Goal: Information Seeking & Learning: Learn about a topic

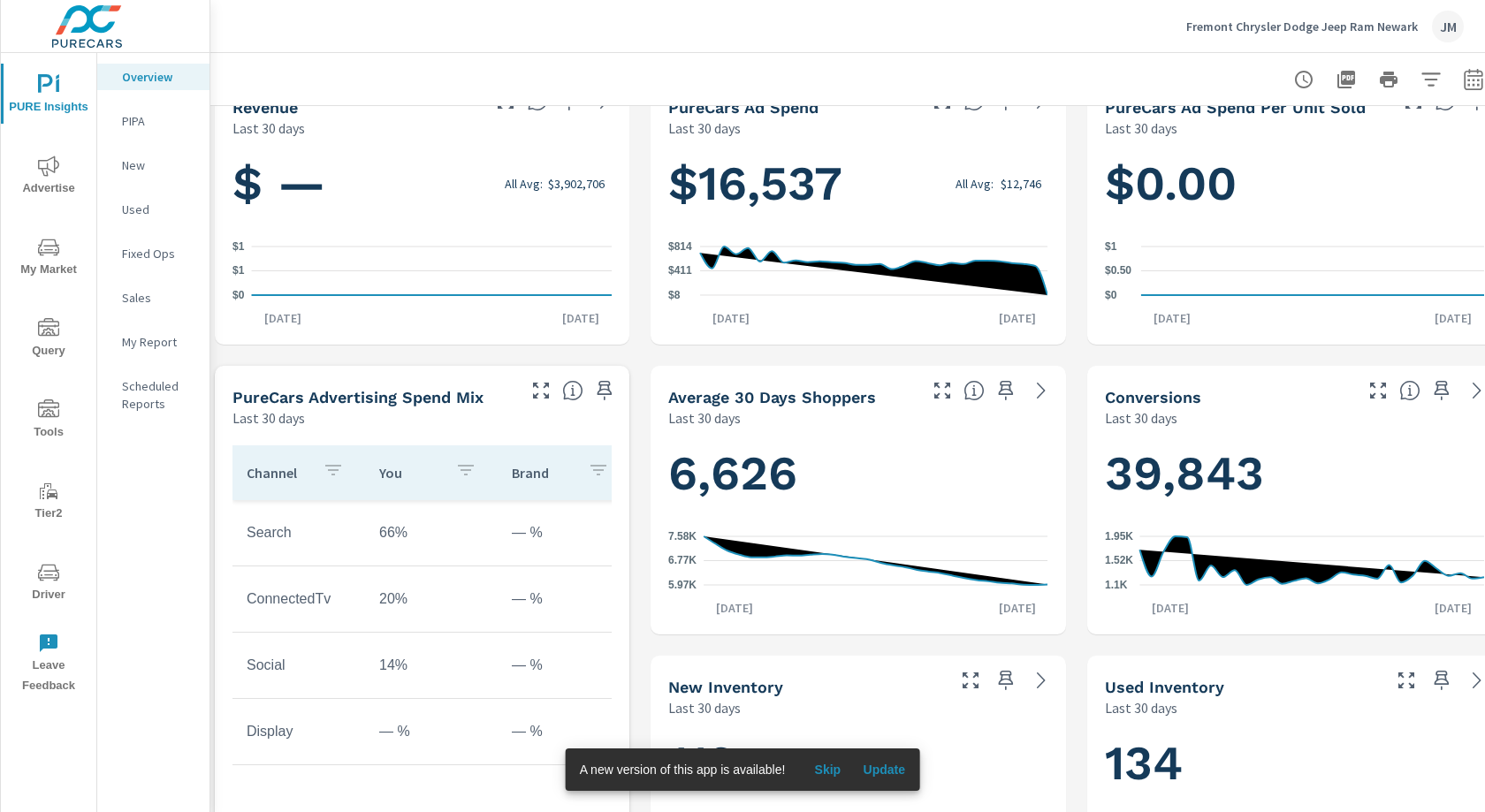
scroll to position [667, 6]
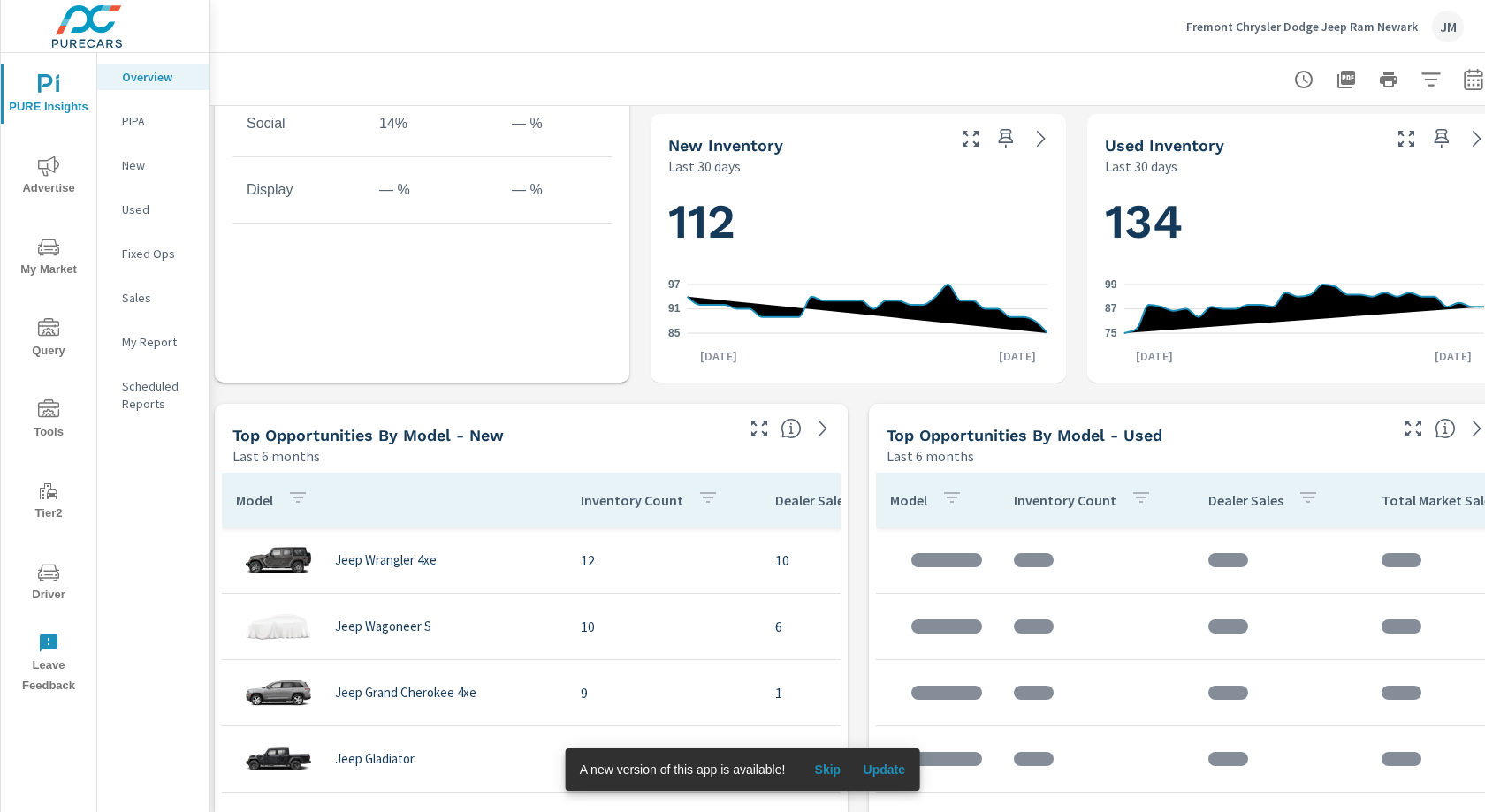
scroll to position [1017, 6]
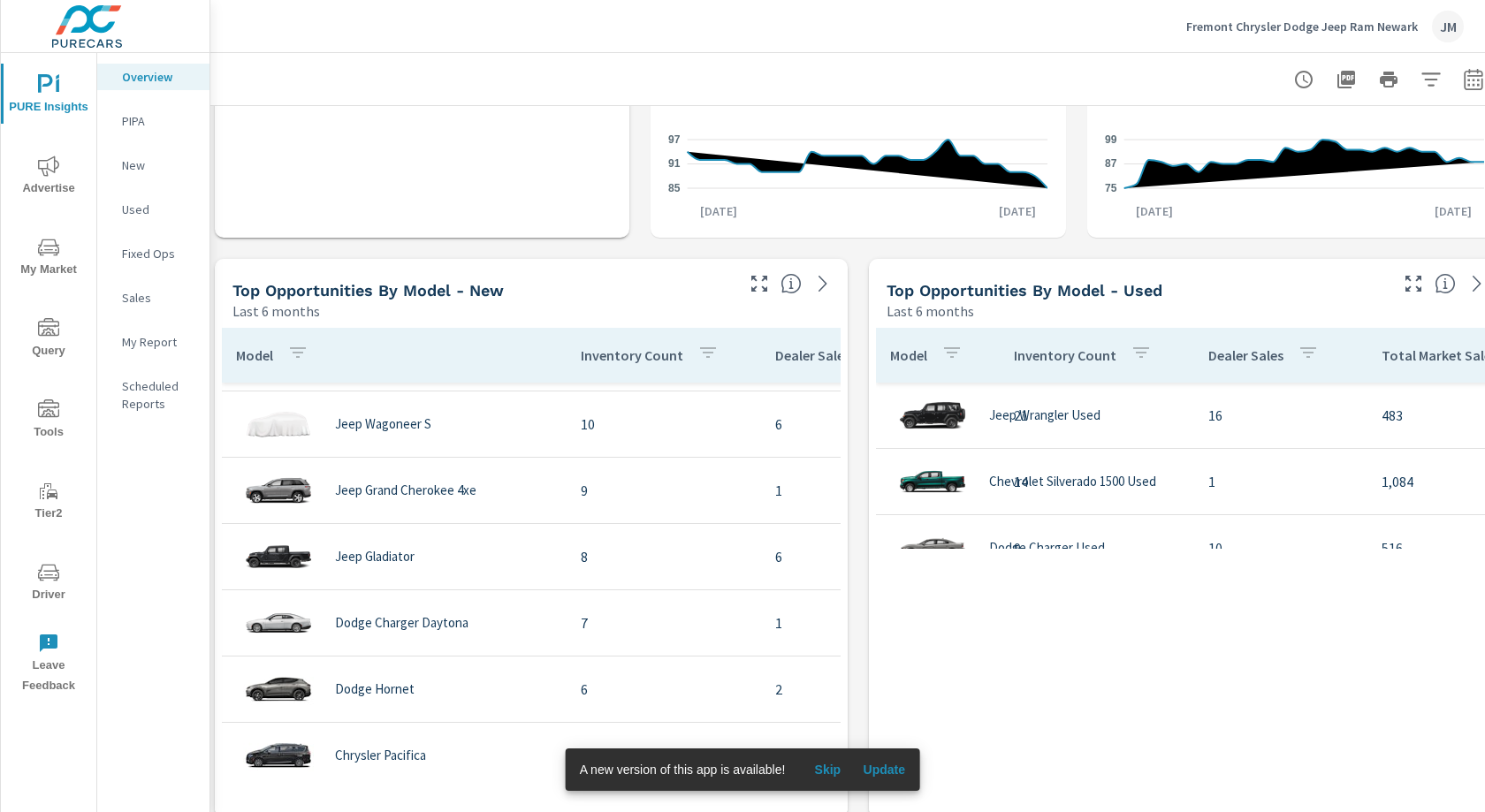
scroll to position [321, 0]
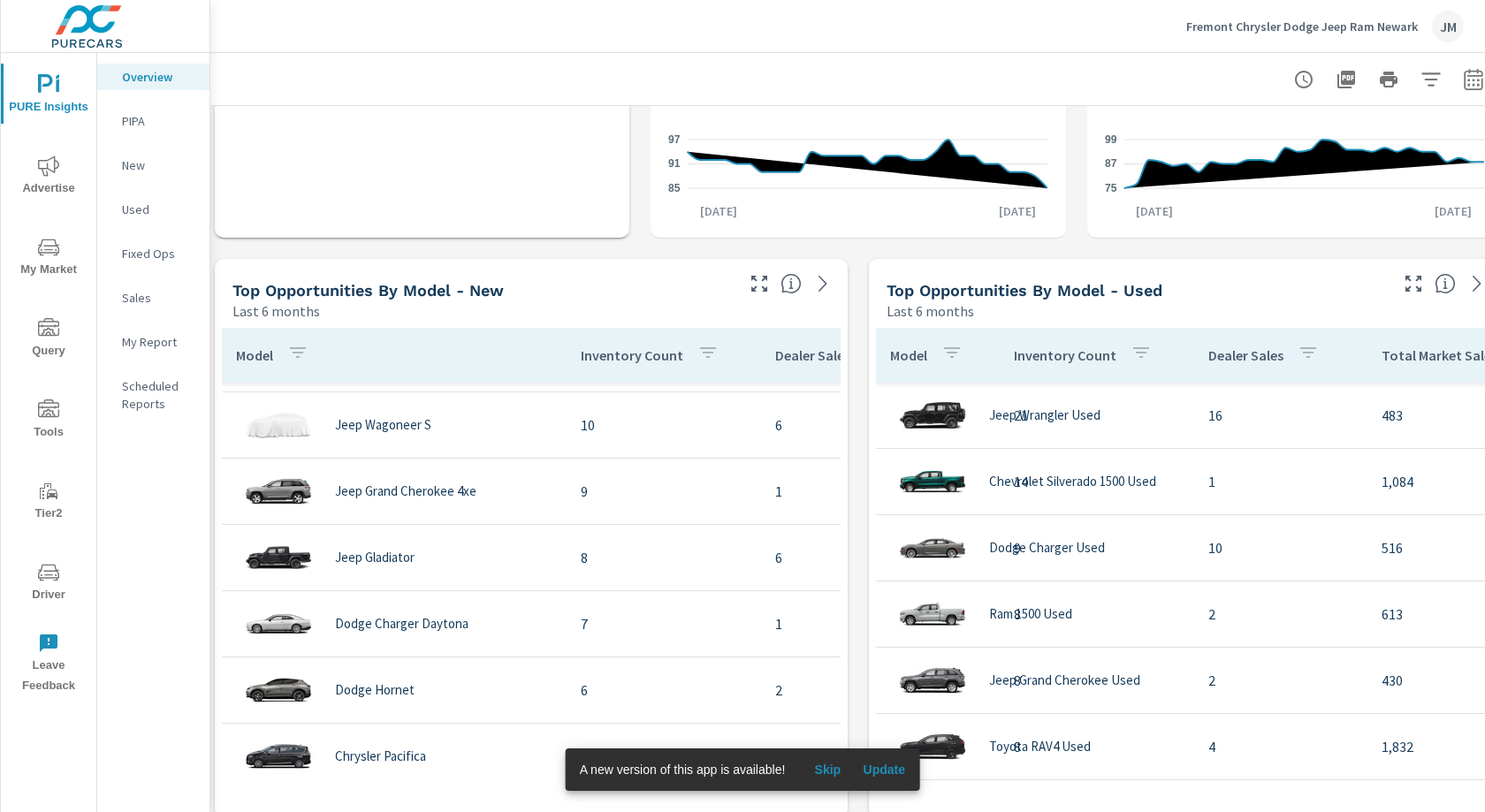
click at [45, 589] on span "Driver" at bounding box center [48, 584] width 85 height 44
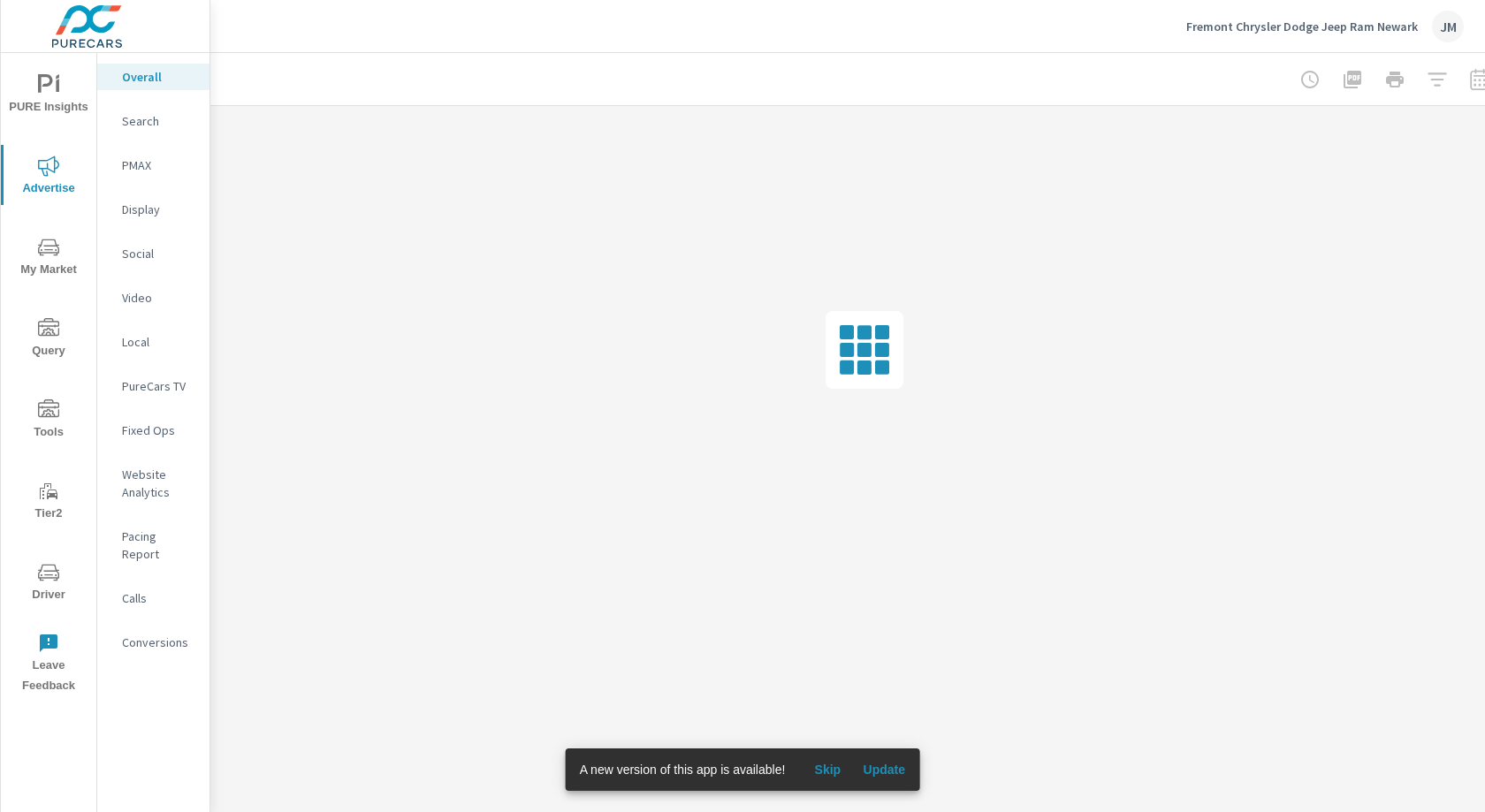
click at [139, 257] on p "Social" at bounding box center [159, 254] width 74 height 17
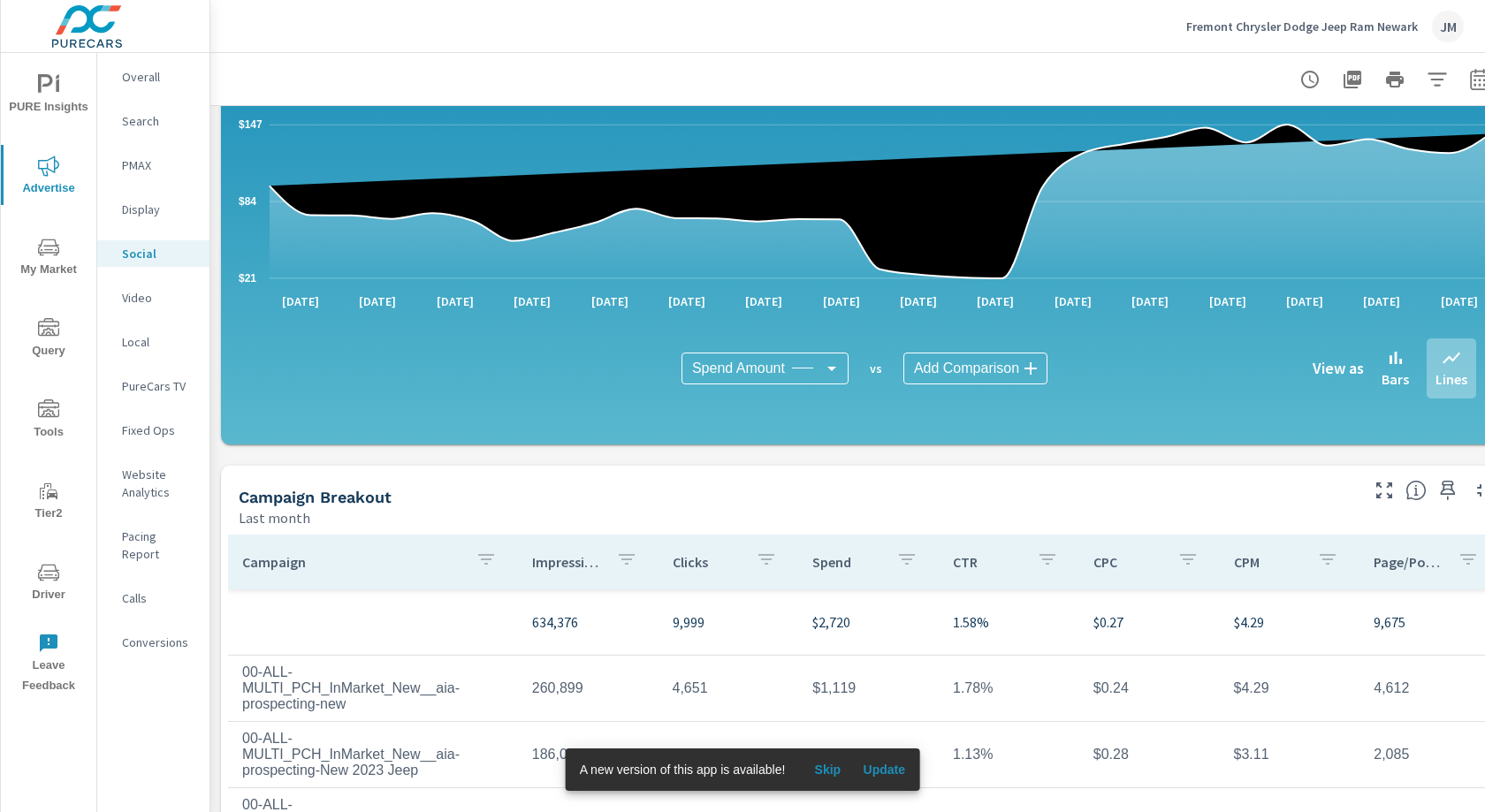
scroll to position [234, 0]
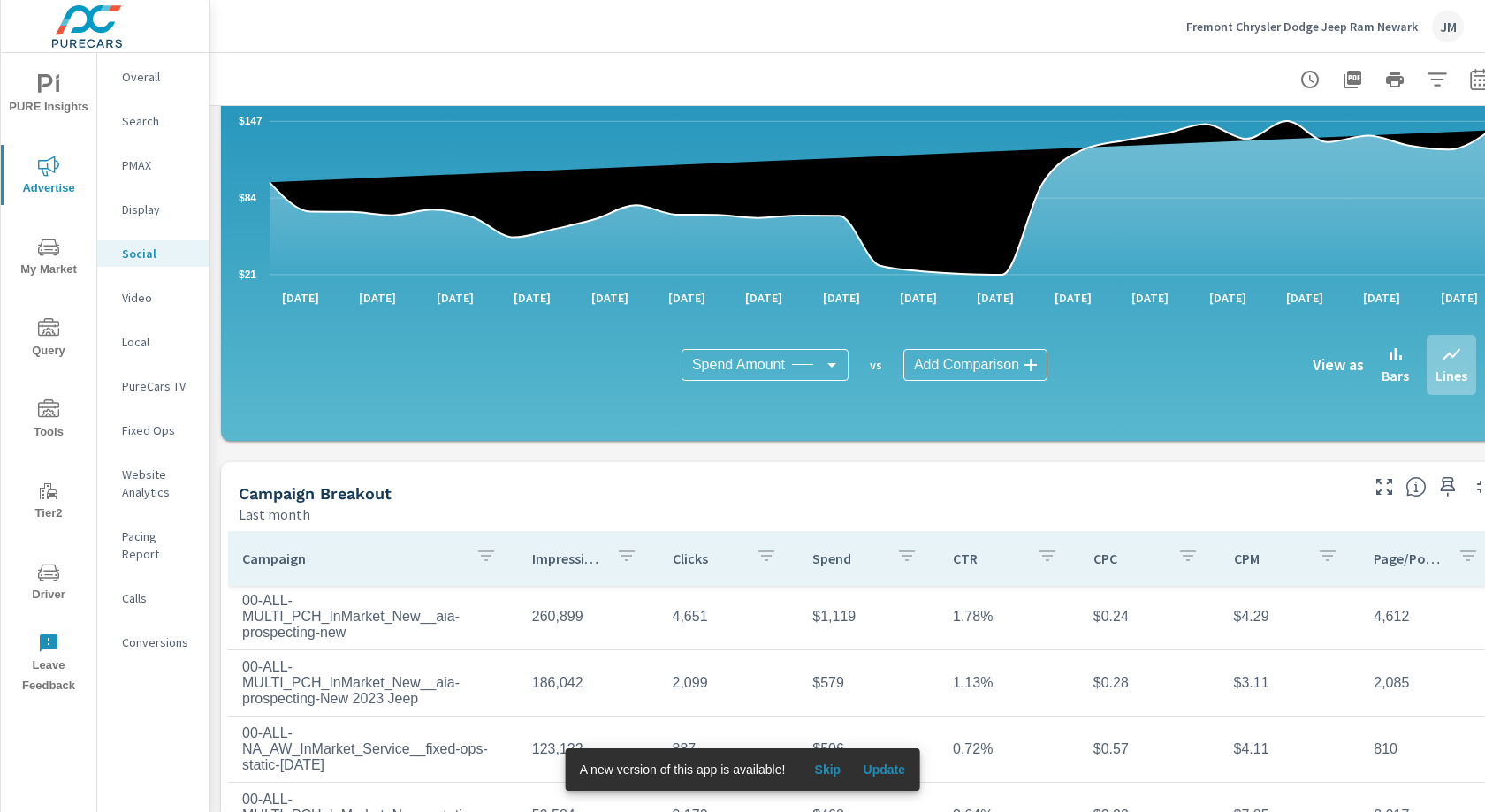
scroll to position [88, 0]
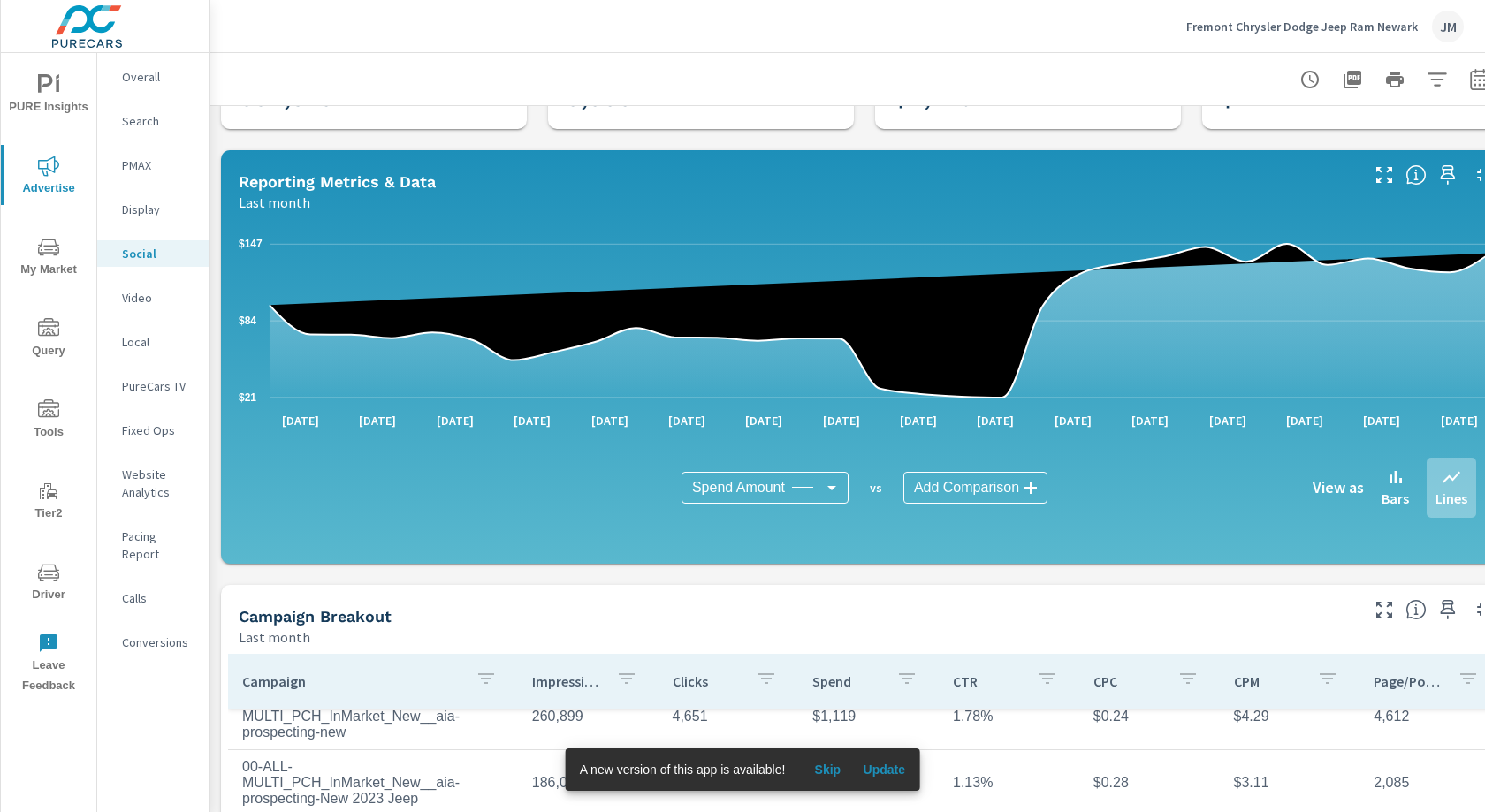
scroll to position [93, 0]
click at [872, 768] on span "Update" at bounding box center [884, 769] width 43 height 15
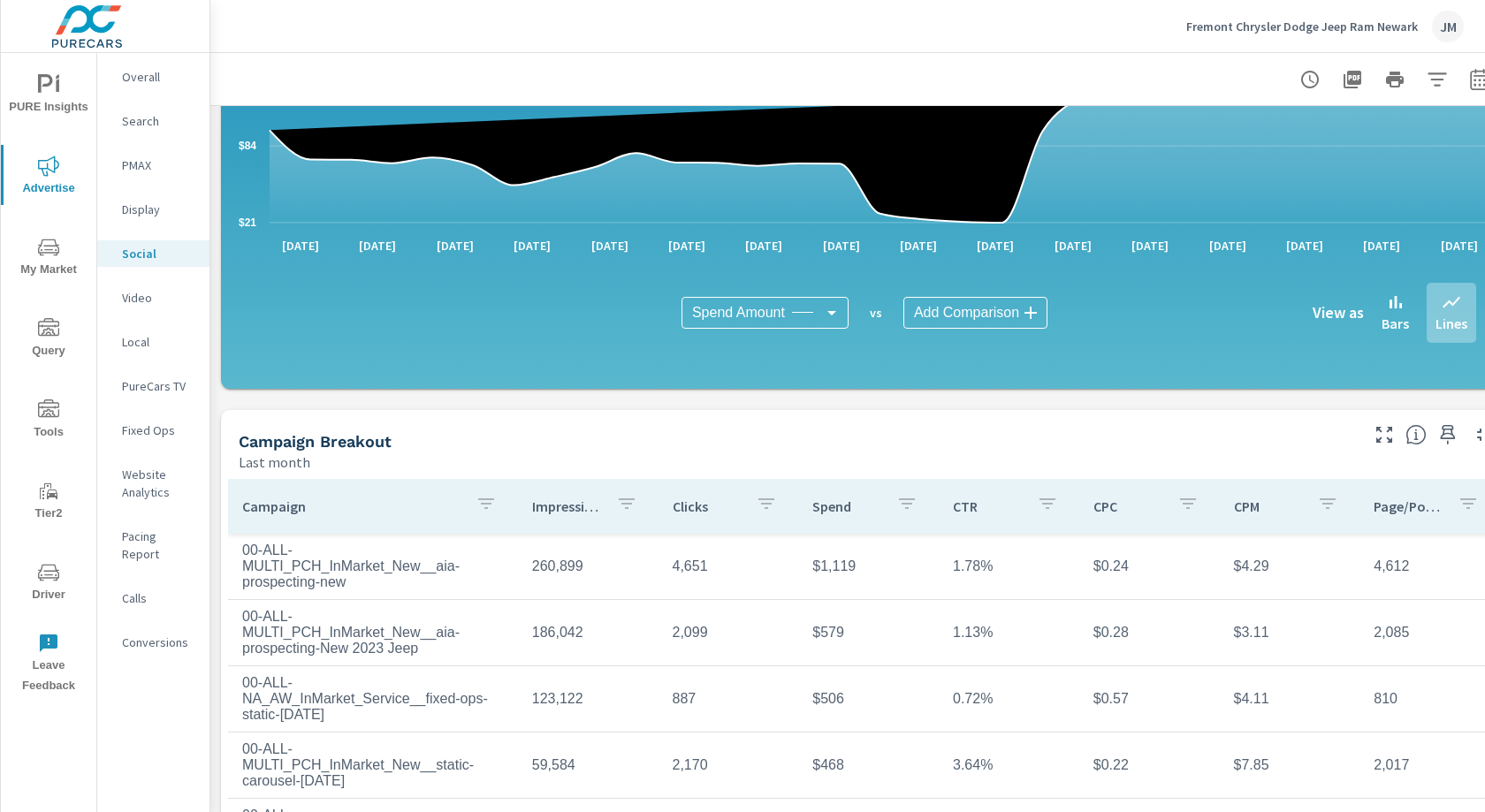
scroll to position [298, 0]
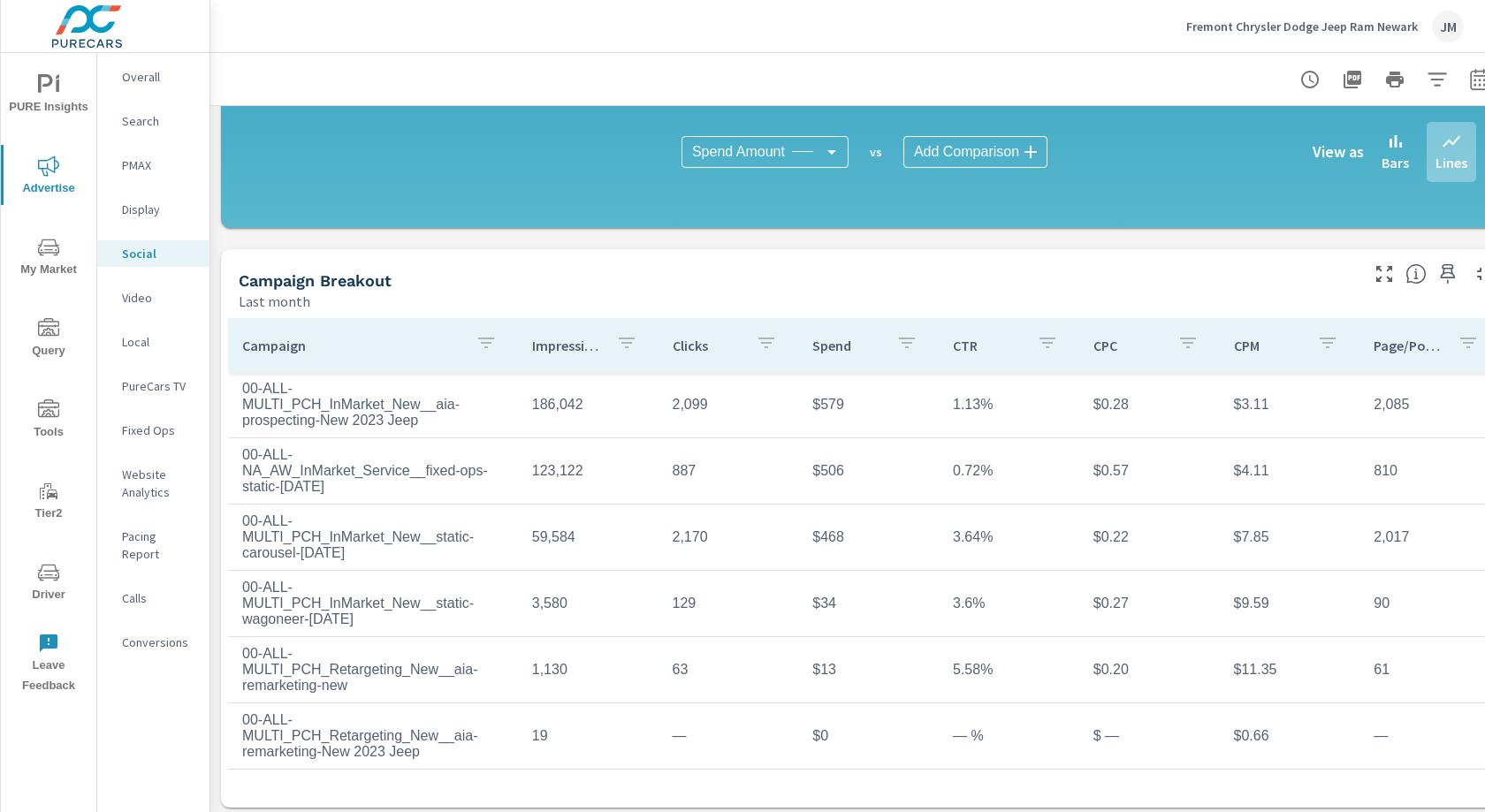
scroll to position [453, 0]
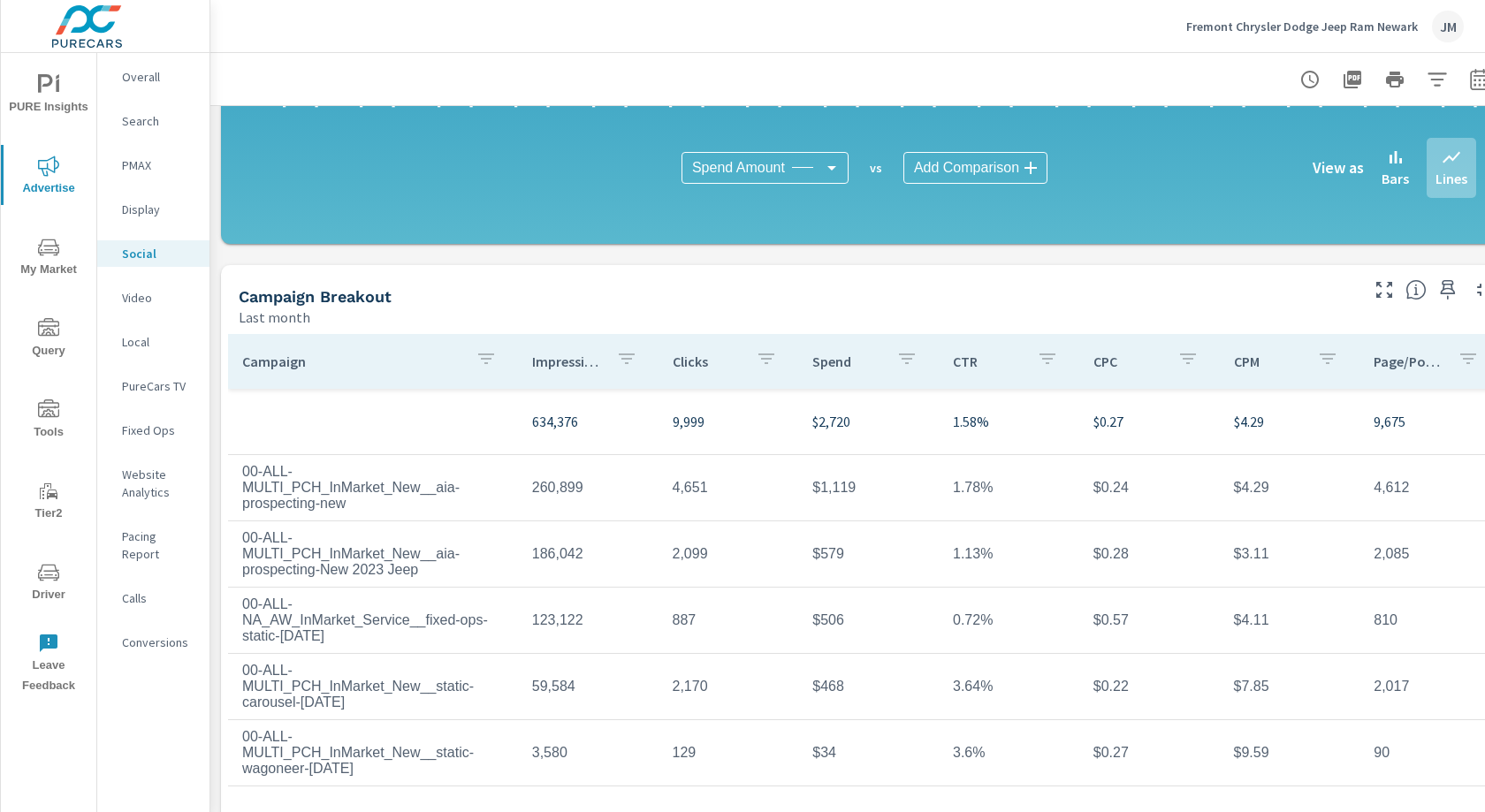
scroll to position [451, 0]
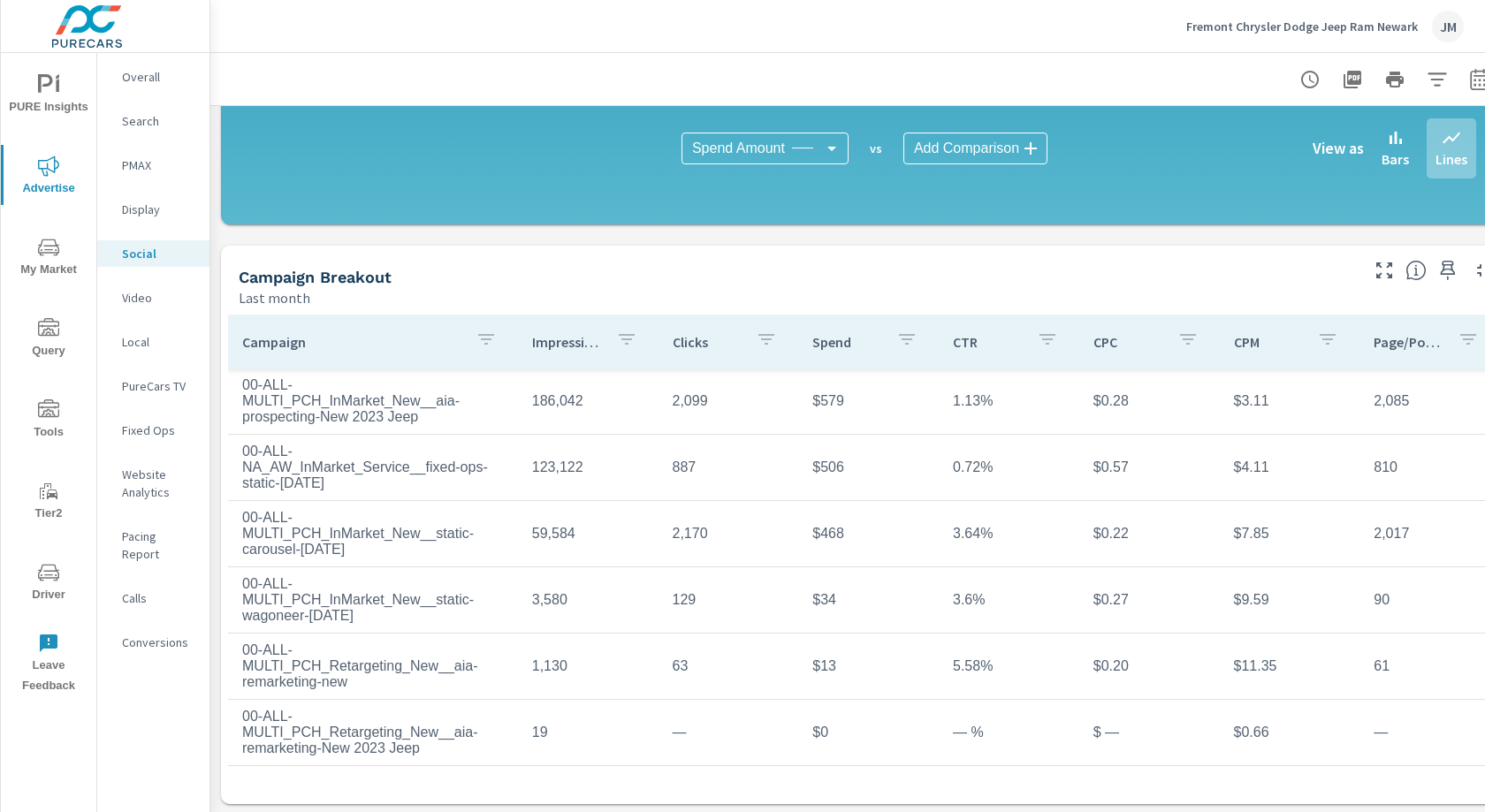
scroll to position [453, 0]
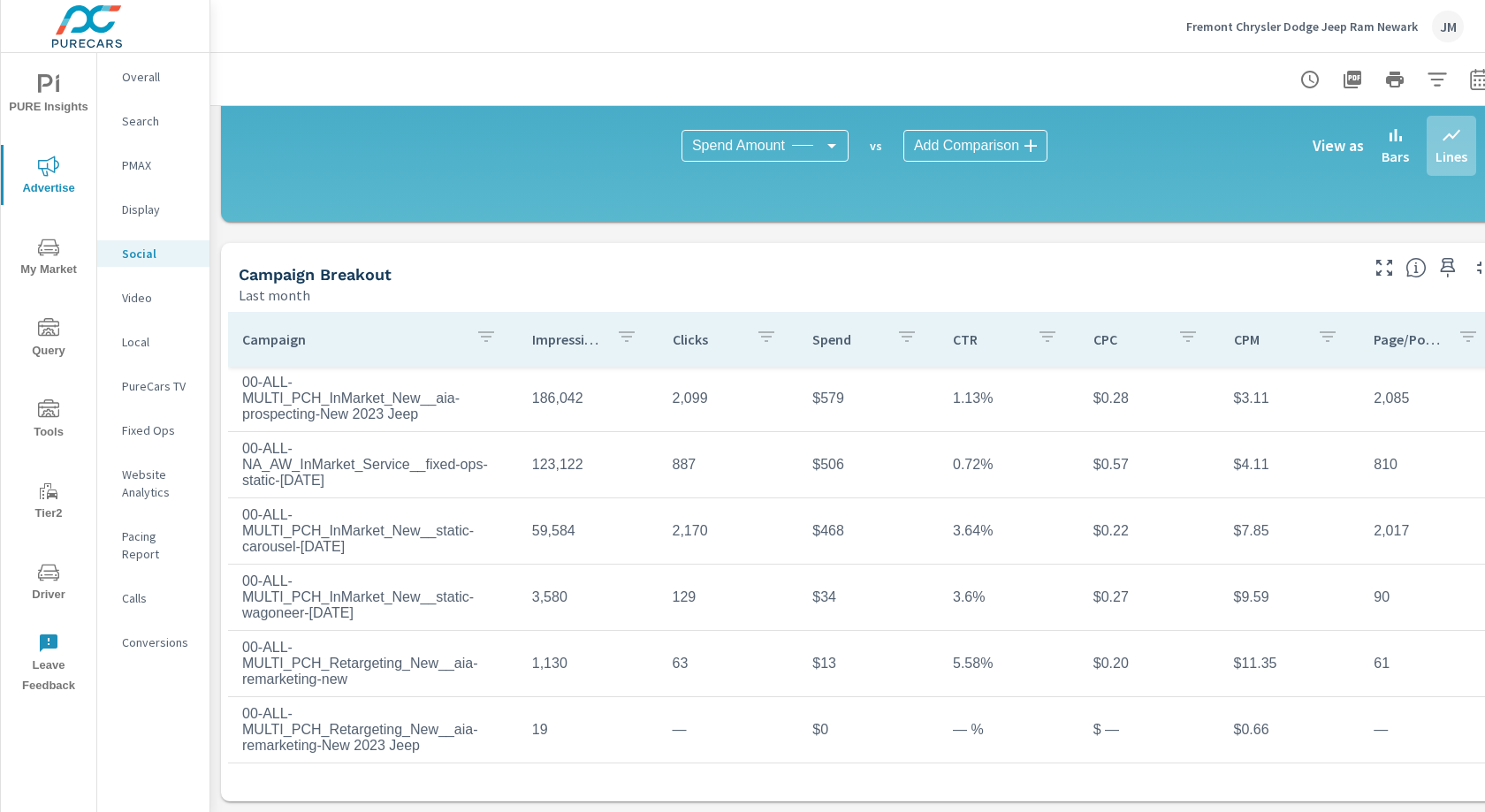
scroll to position [64, 0]
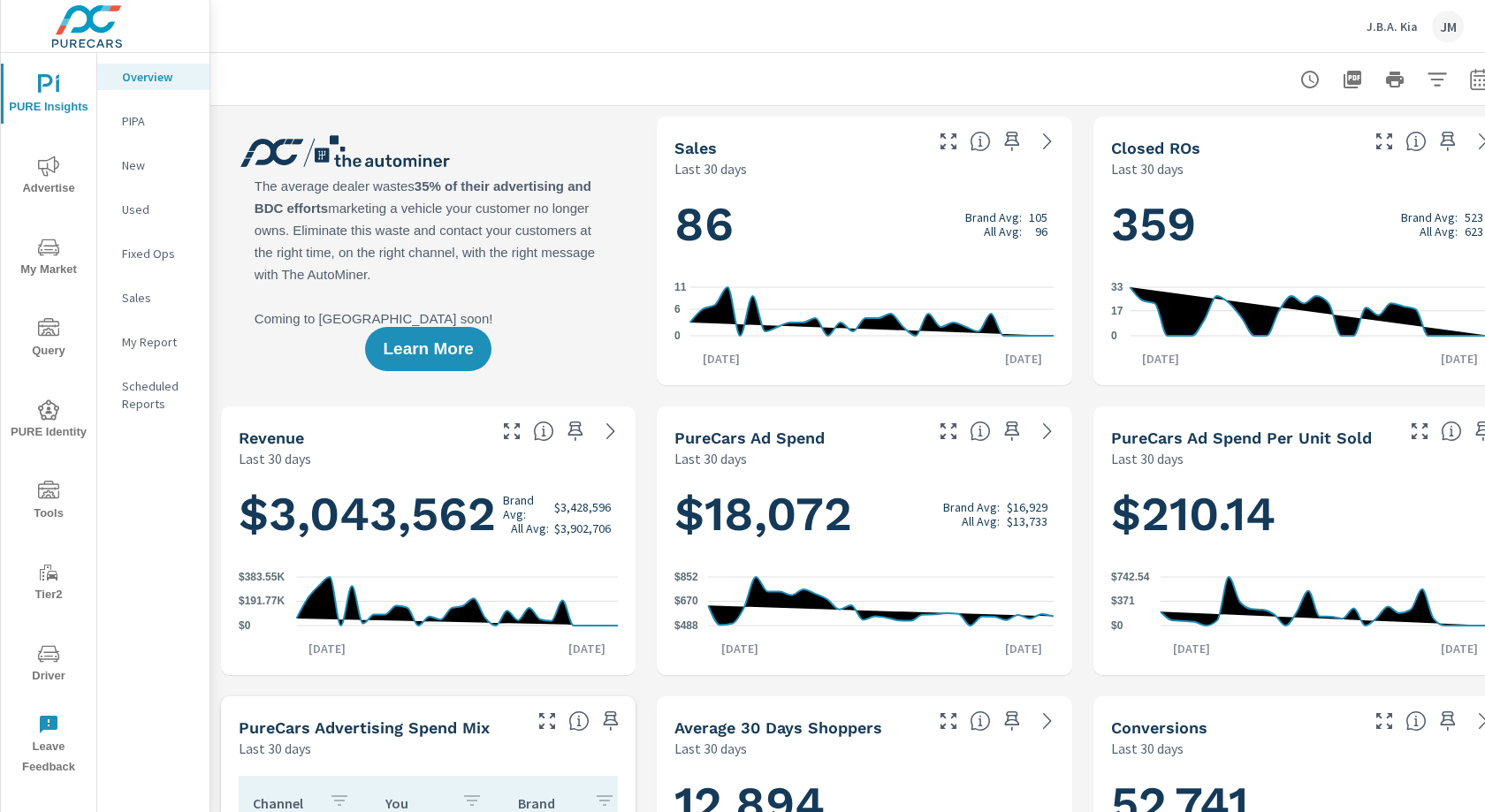
click at [46, 254] on icon "nav menu" at bounding box center [48, 248] width 21 height 21
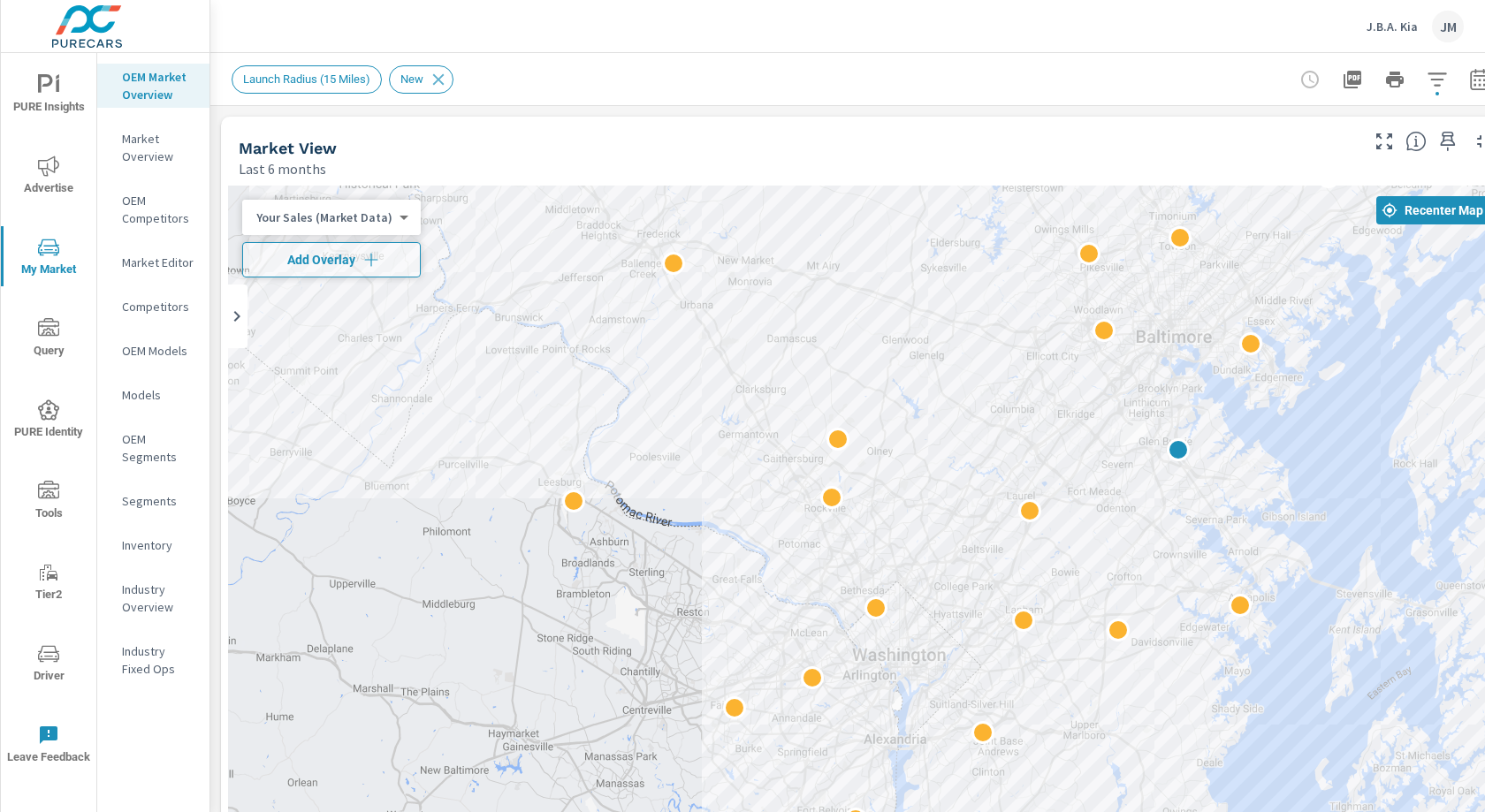
drag, startPoint x: 1087, startPoint y: 504, endPoint x: 956, endPoint y: 568, distance: 145.8
click at [884, 671] on div at bounding box center [864, 545] width 1273 height 718
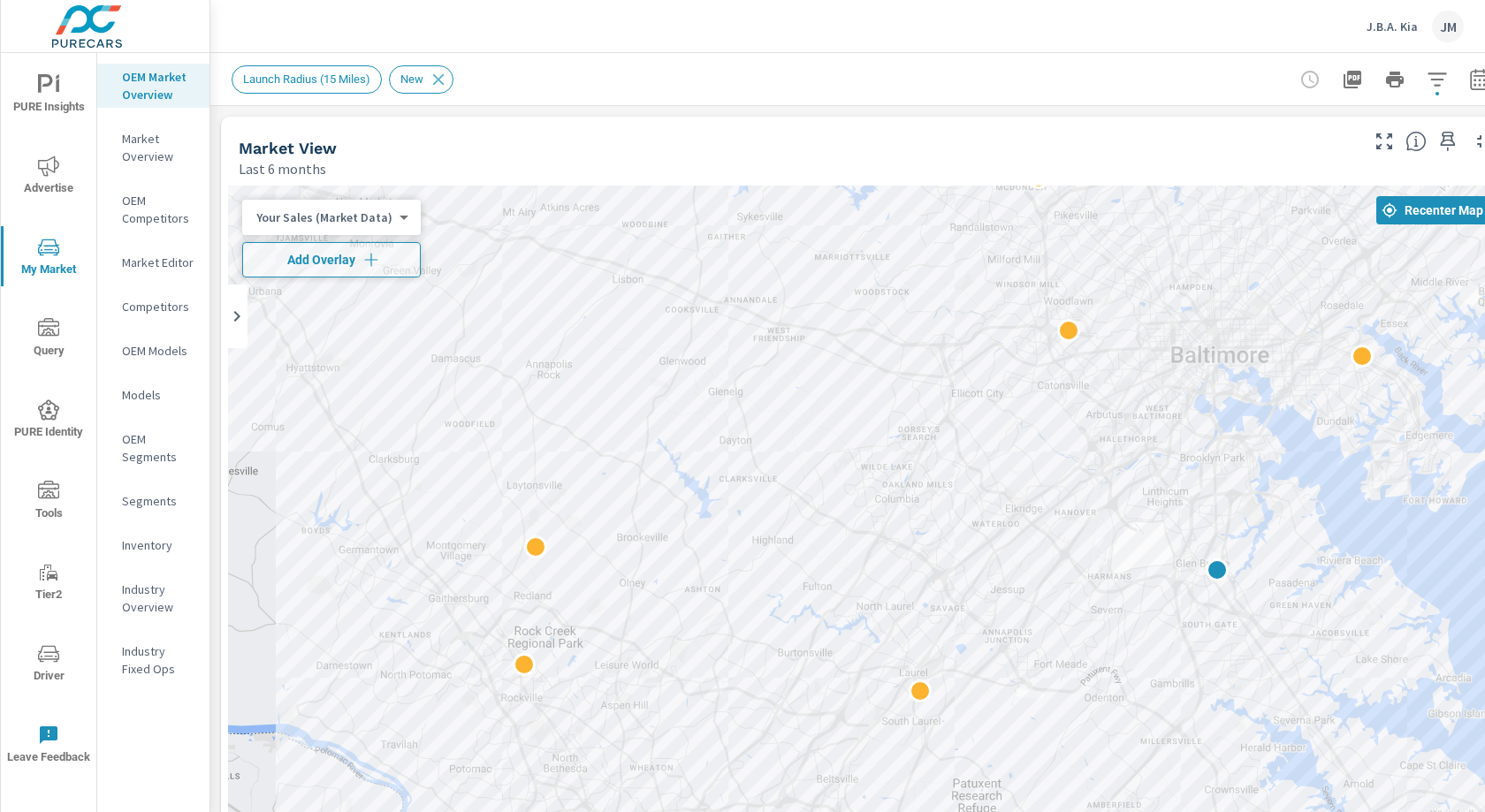
drag, startPoint x: 983, startPoint y: 367, endPoint x: 1026, endPoint y: 586, distance: 223.2
click at [1026, 586] on div at bounding box center [864, 545] width 1273 height 718
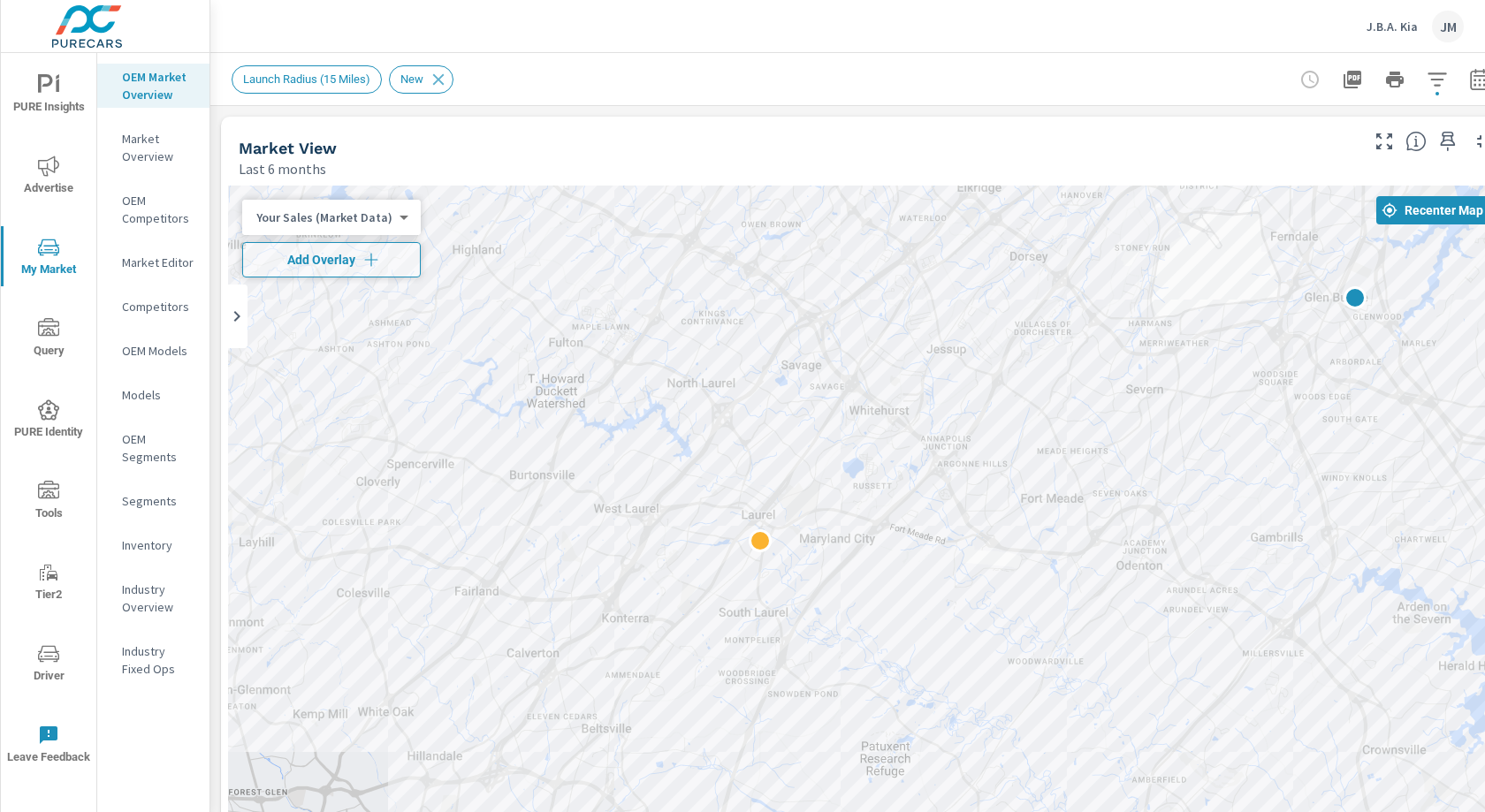
drag, startPoint x: 1179, startPoint y: 694, endPoint x: 1288, endPoint y: 416, distance: 298.6
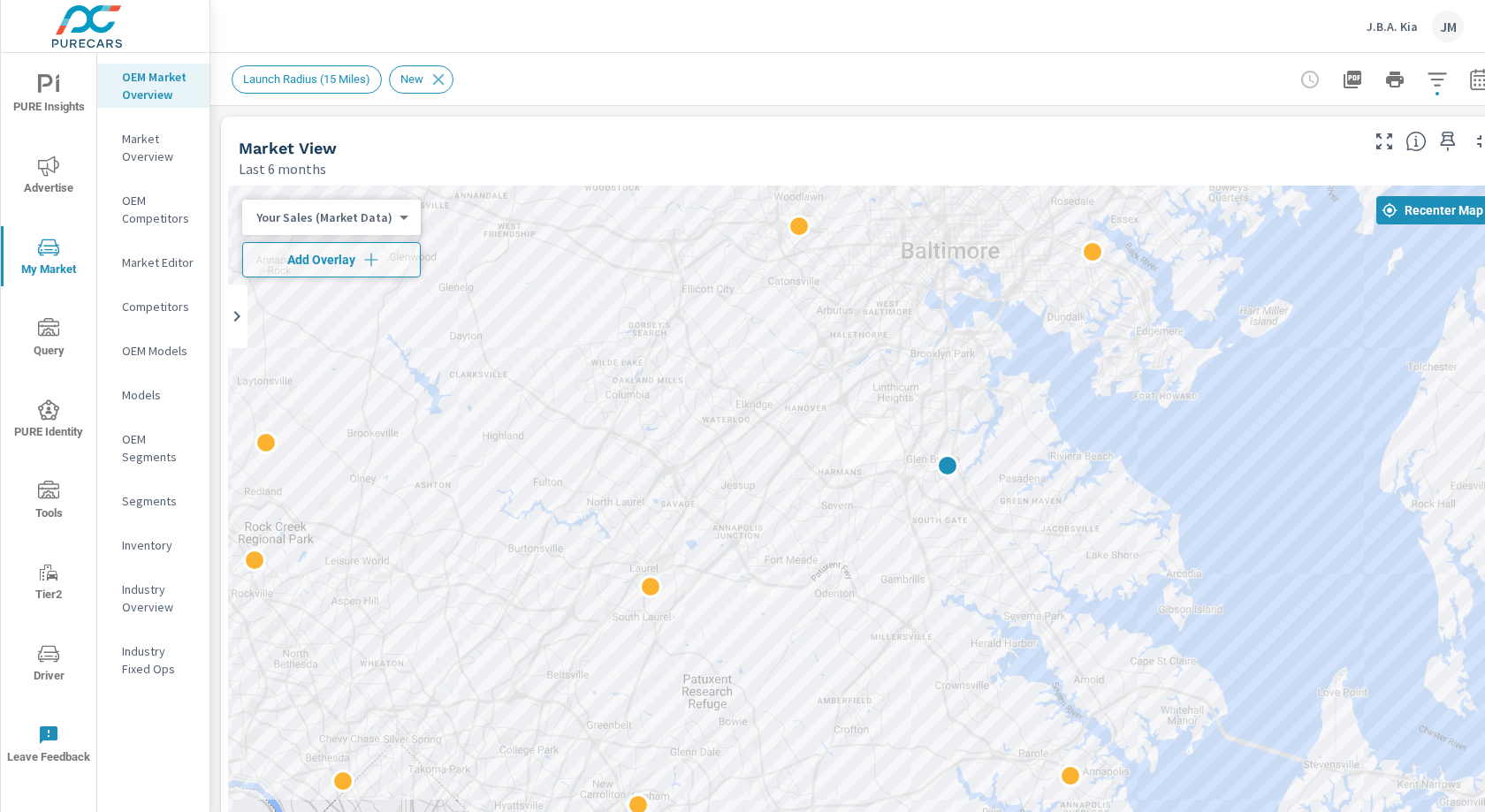
drag, startPoint x: 731, startPoint y: 443, endPoint x: 603, endPoint y: 563, distance: 175.5
click at [581, 566] on div at bounding box center [864, 545] width 1273 height 718
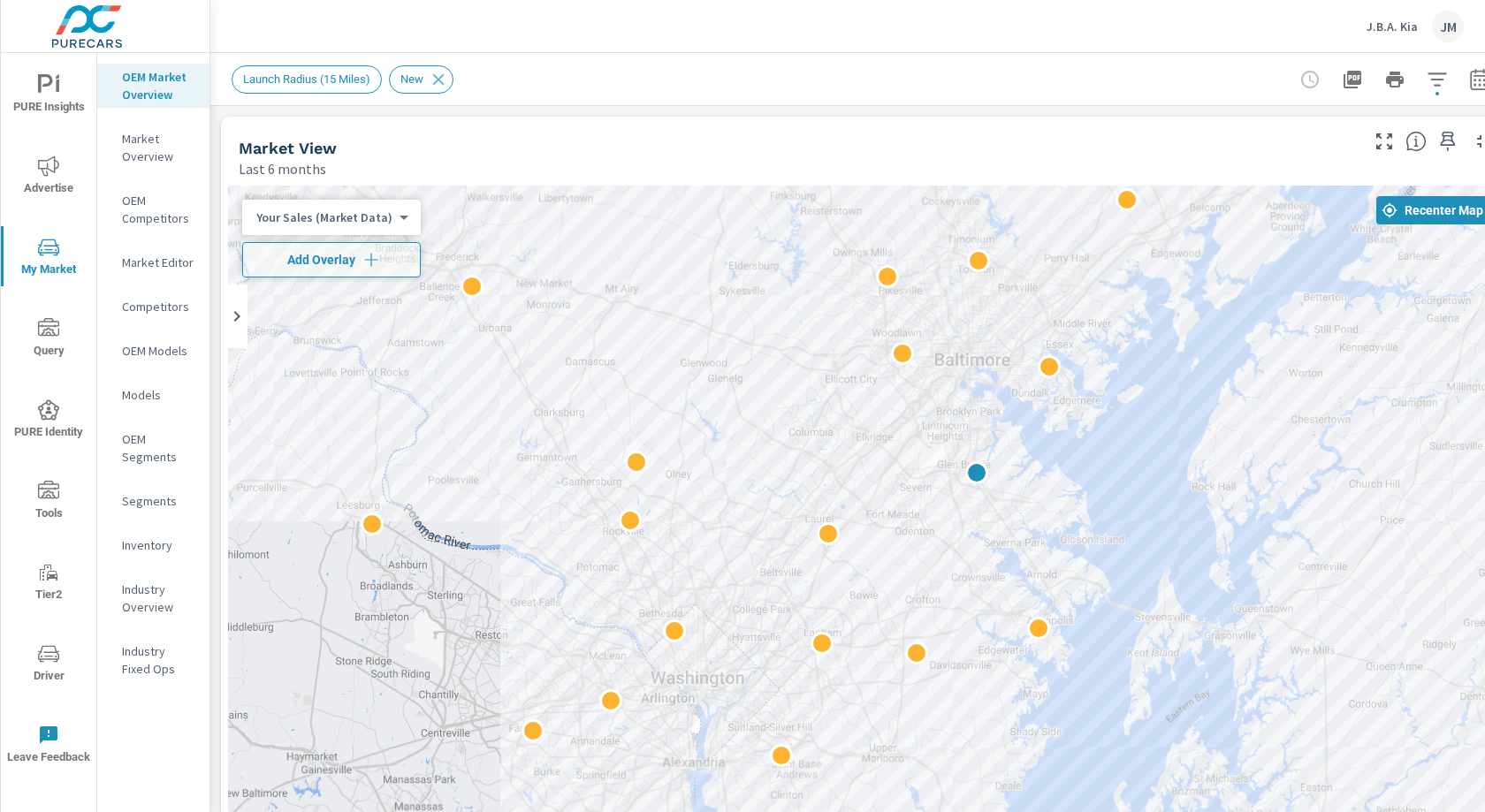
click at [957, 445] on div at bounding box center [864, 545] width 1273 height 718
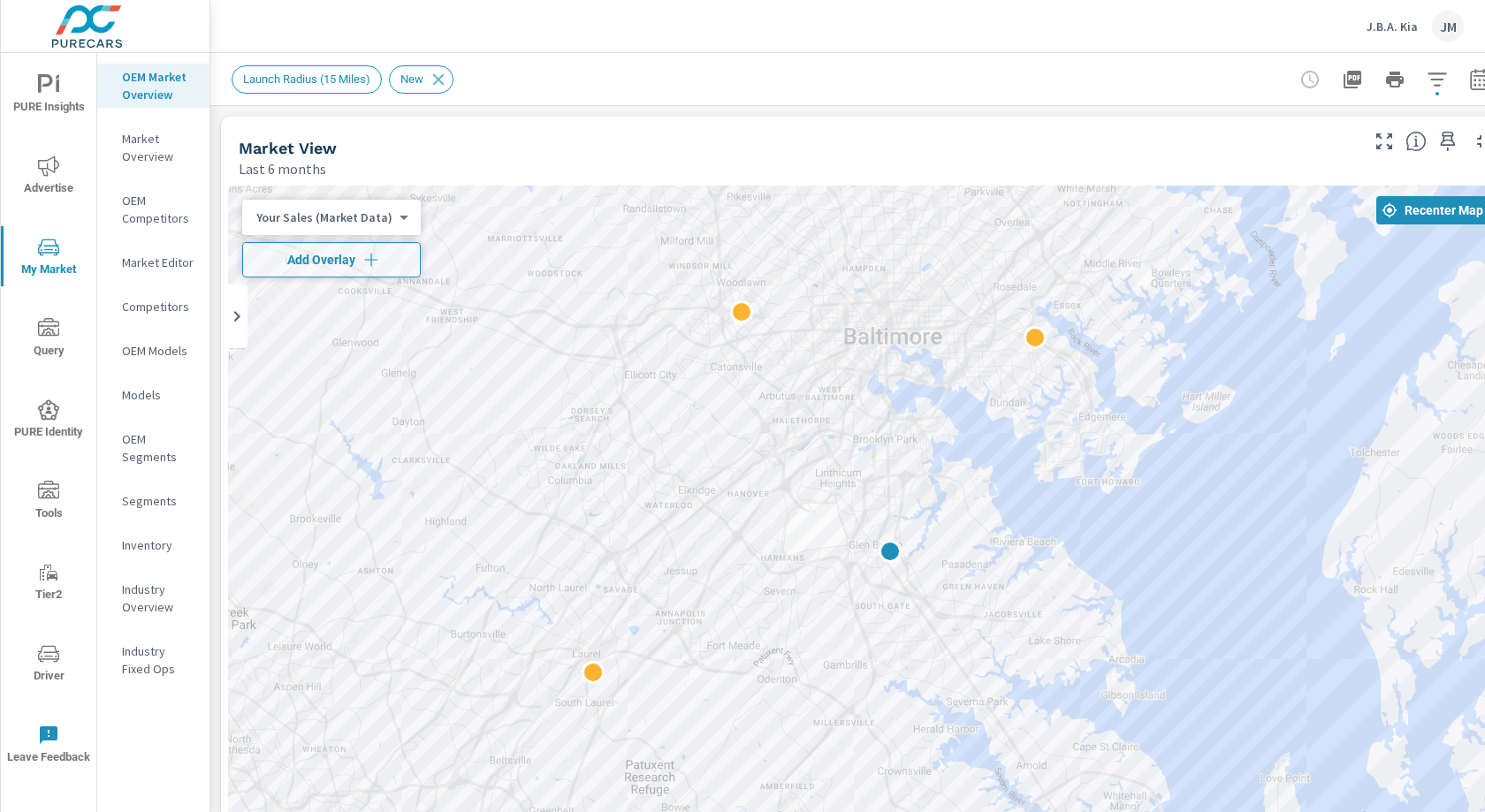
drag, startPoint x: 818, startPoint y: 479, endPoint x: 724, endPoint y: 534, distance: 108.9
click at [724, 534] on div at bounding box center [864, 545] width 1273 height 718
